Goal: Task Accomplishment & Management: Use online tool/utility

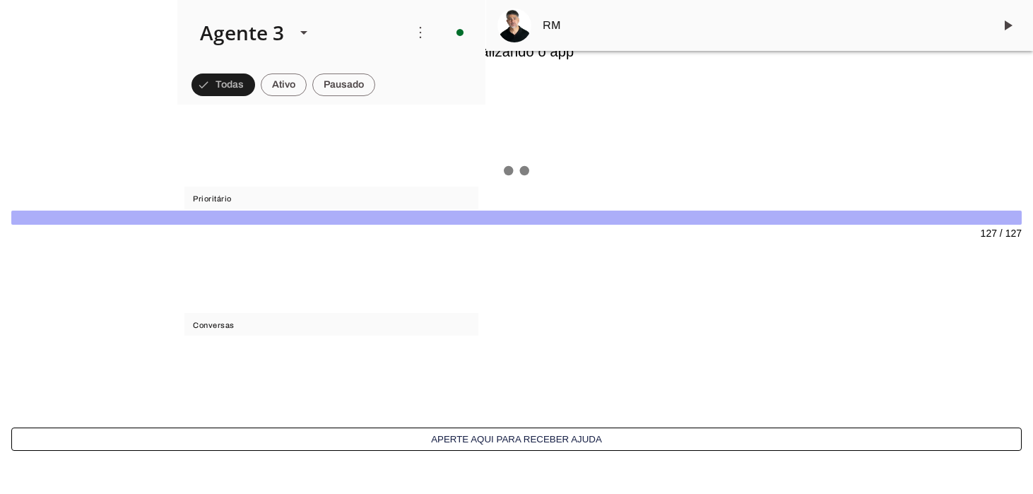
scroll to position [1183, 0]
